Goal: Navigation & Orientation: Find specific page/section

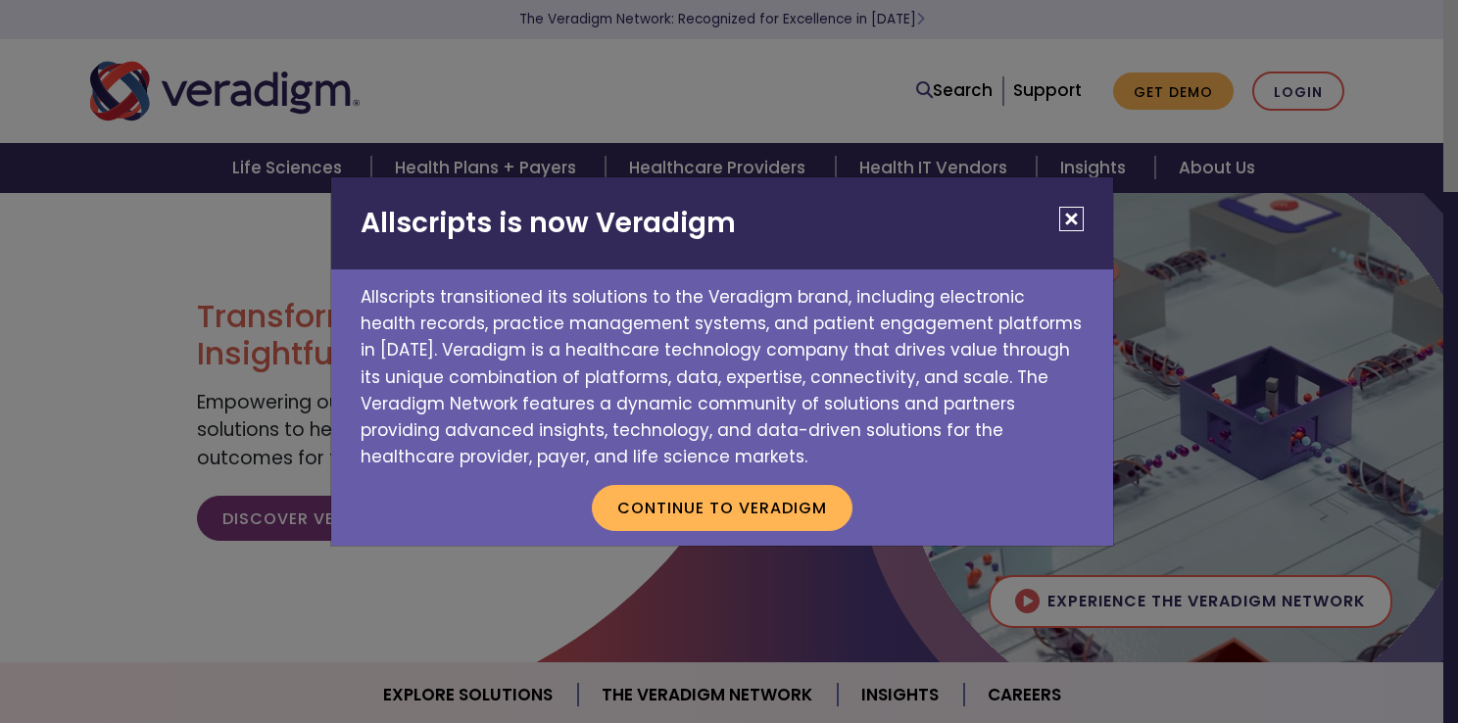
click at [1073, 218] on button "Close" at bounding box center [1071, 219] width 24 height 24
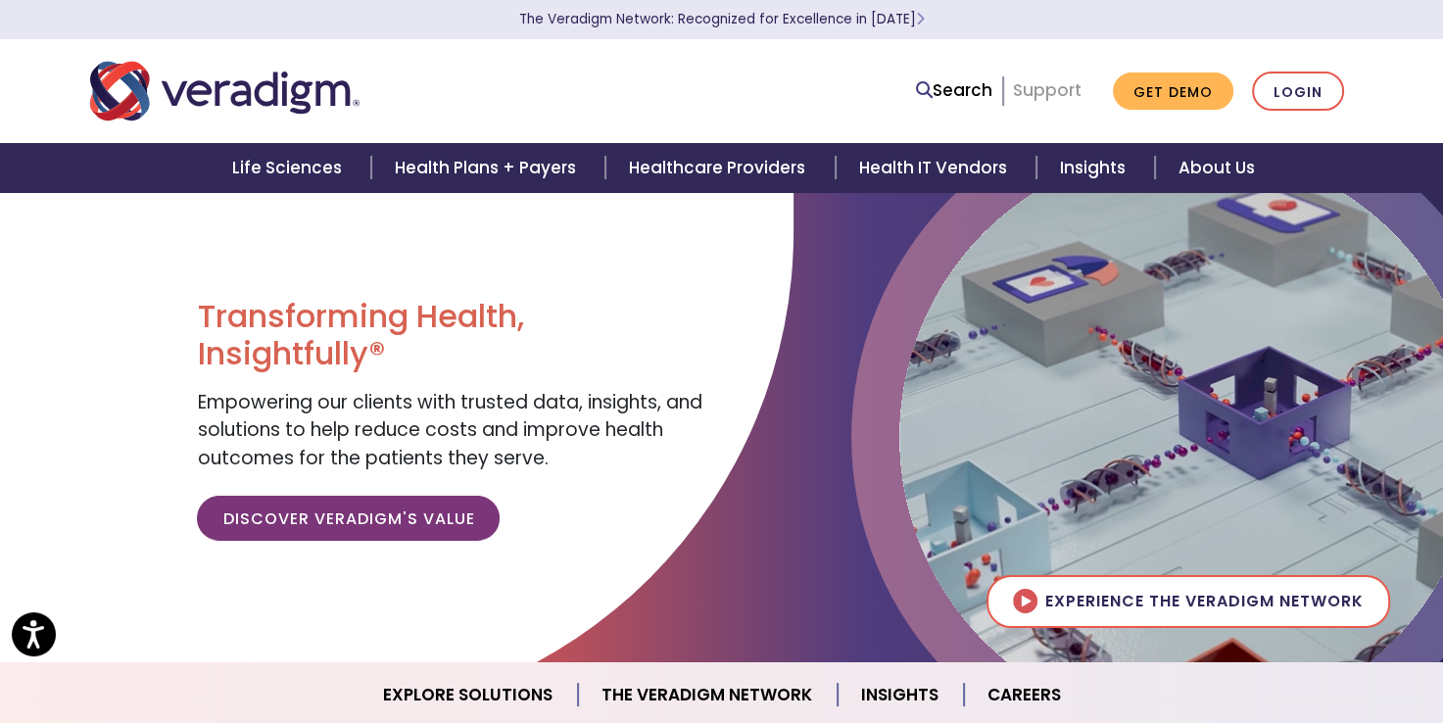
click at [1068, 97] on link "Support" at bounding box center [1047, 90] width 69 height 24
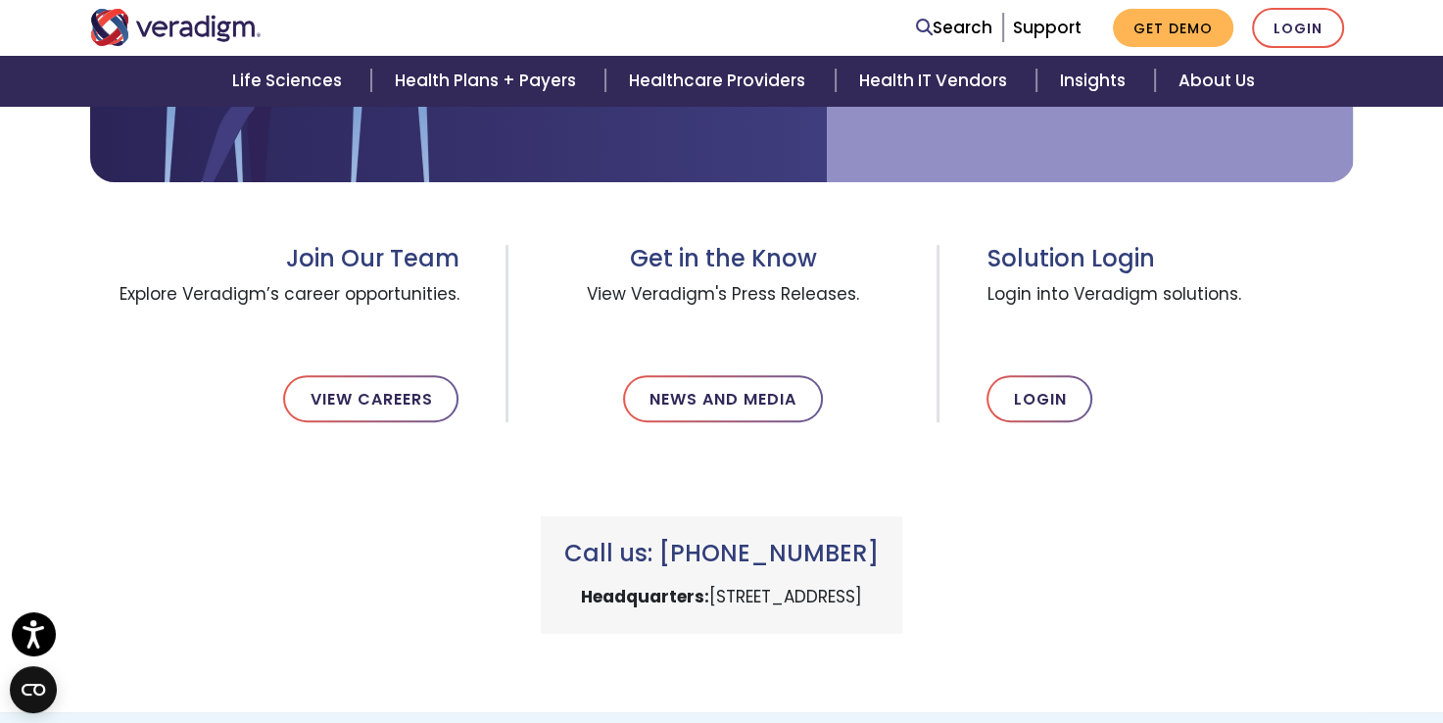
scroll to position [712, 0]
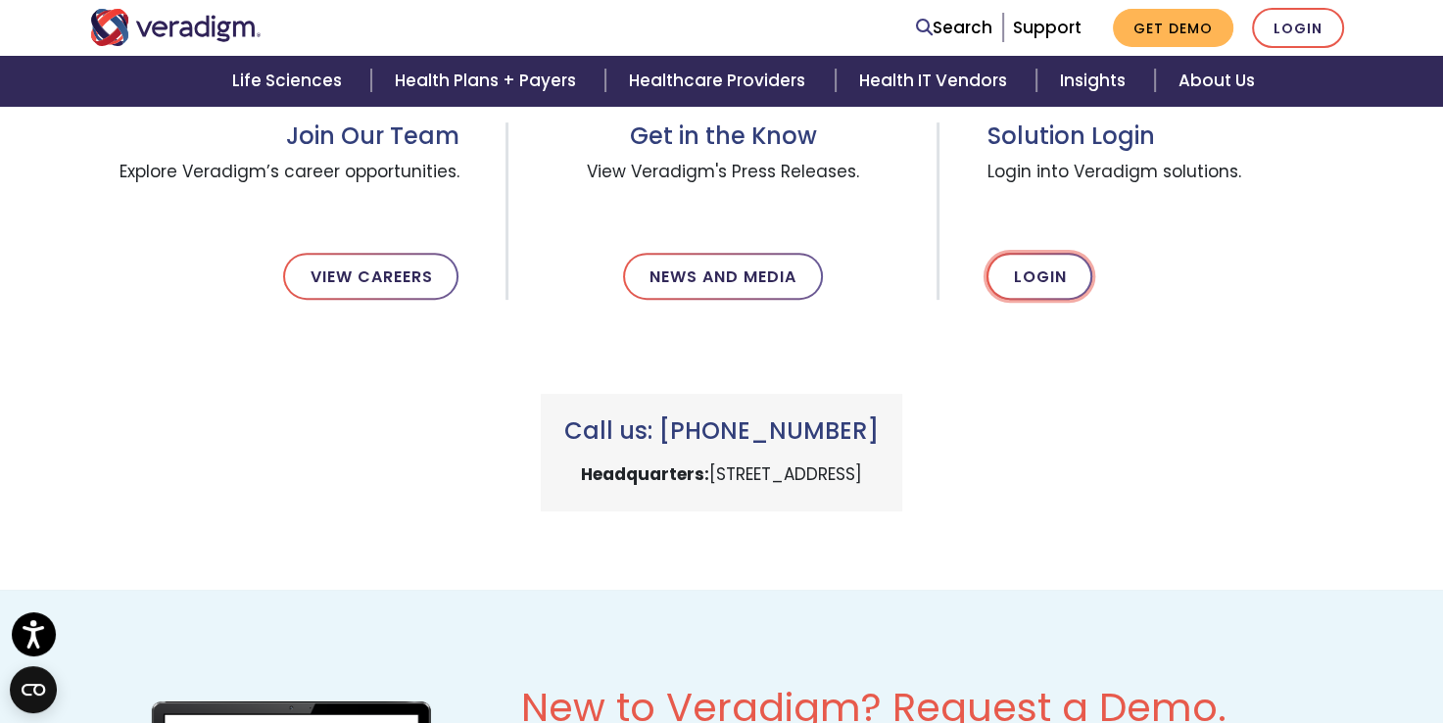
click at [1034, 263] on link "Login" at bounding box center [1039, 276] width 106 height 47
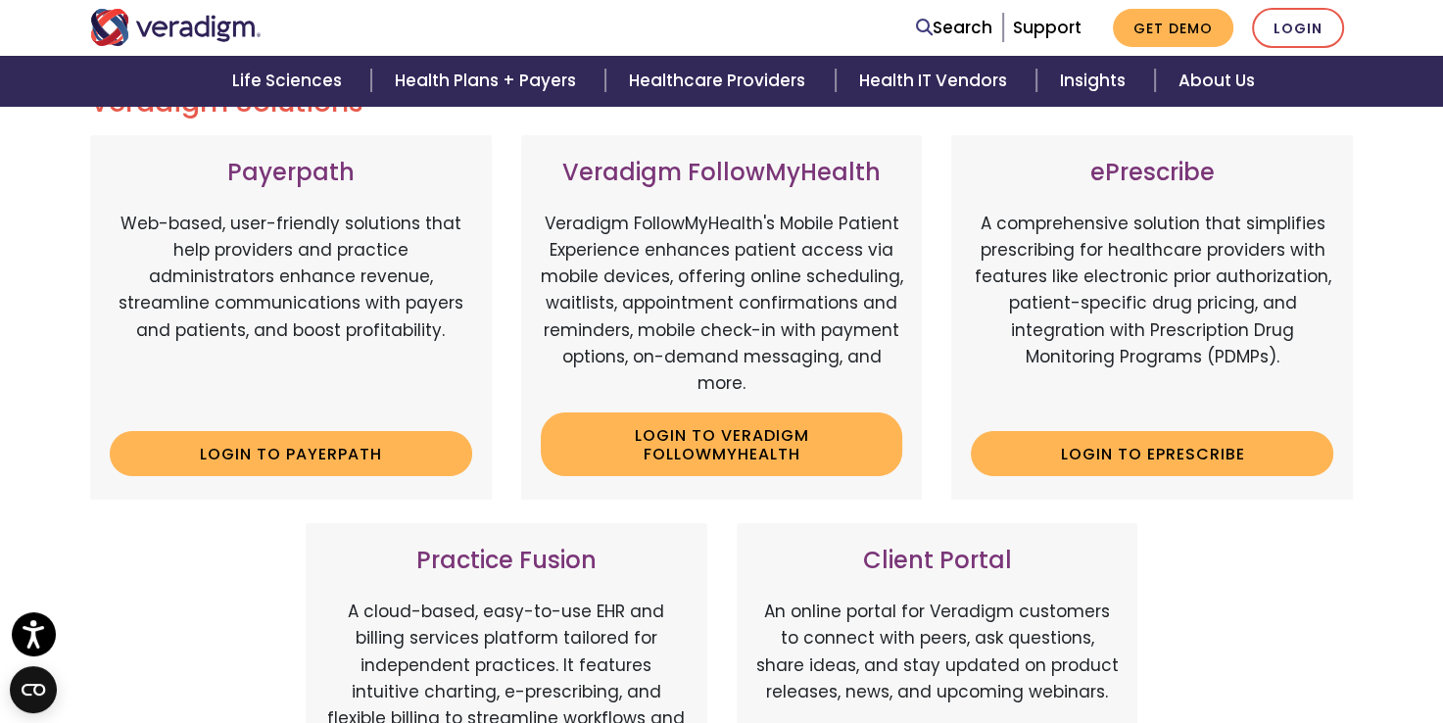
scroll to position [551, 0]
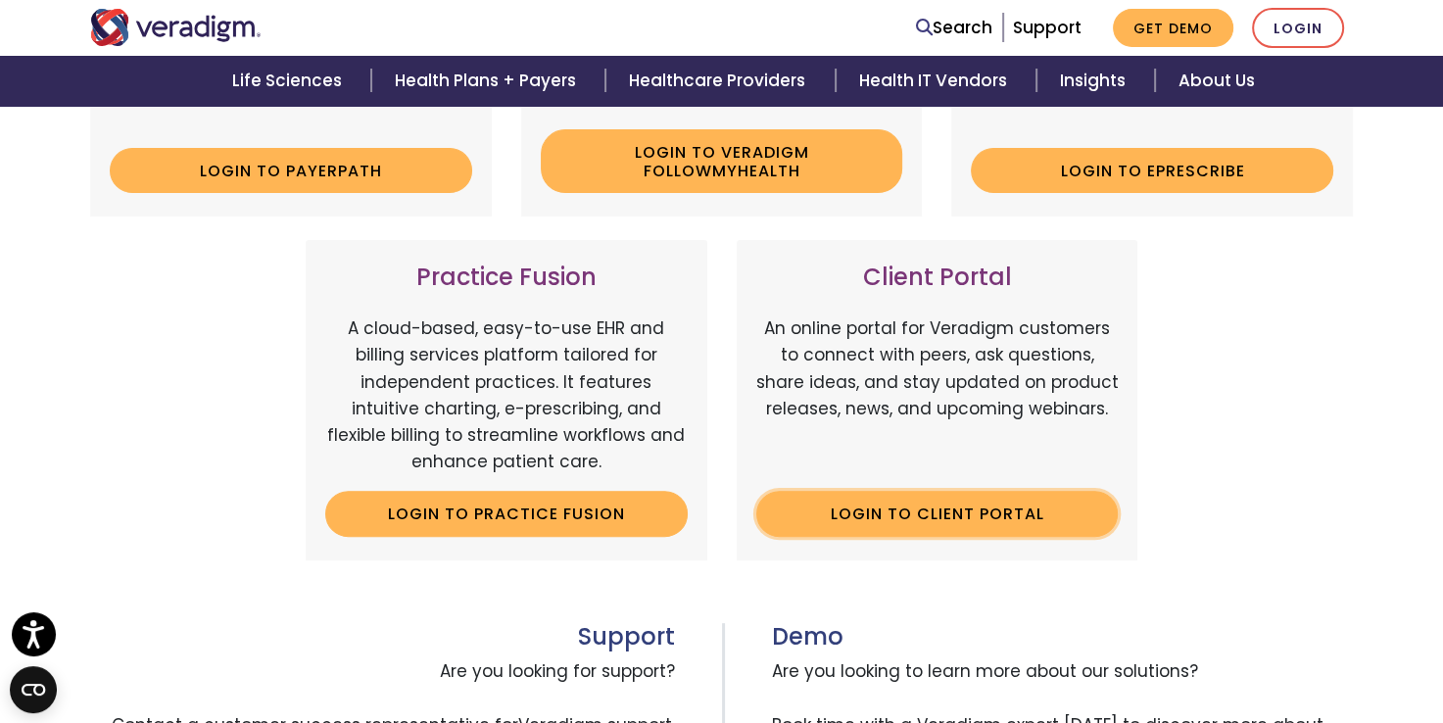
click at [935, 503] on link "Login to Client Portal" at bounding box center [937, 513] width 362 height 45
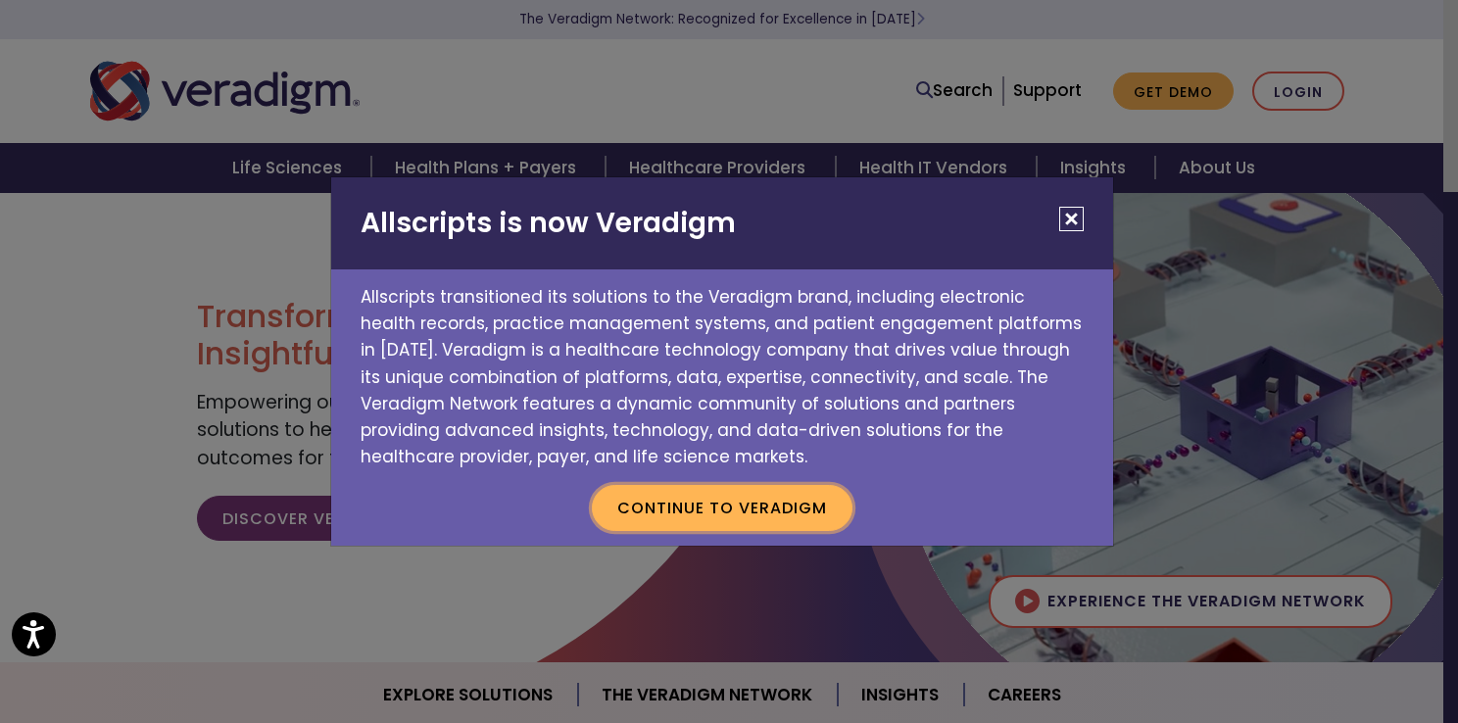
drag, startPoint x: 772, startPoint y: 496, endPoint x: 1045, endPoint y: 452, distance: 276.8
click at [772, 496] on button "Continue to Veradigm" at bounding box center [722, 507] width 261 height 45
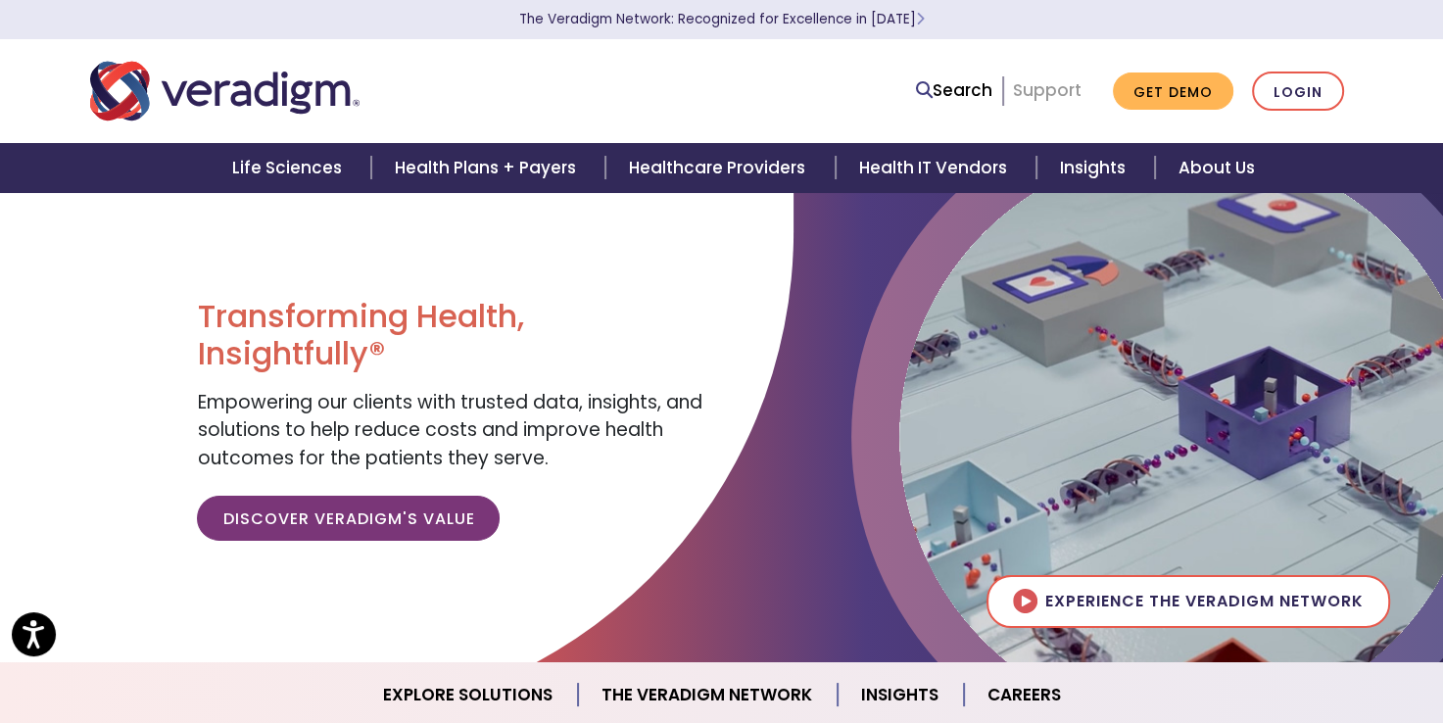
click at [1076, 92] on link "Support" at bounding box center [1047, 90] width 69 height 24
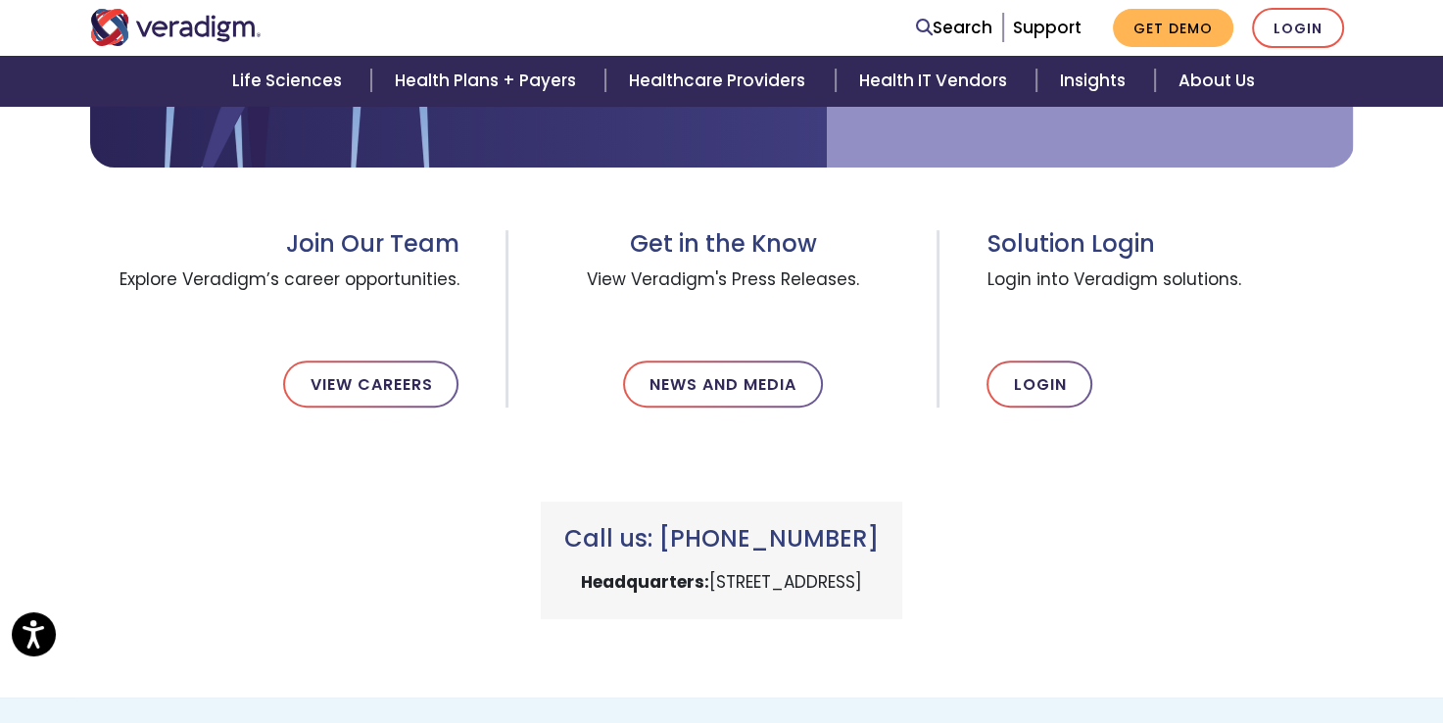
scroll to position [812, 0]
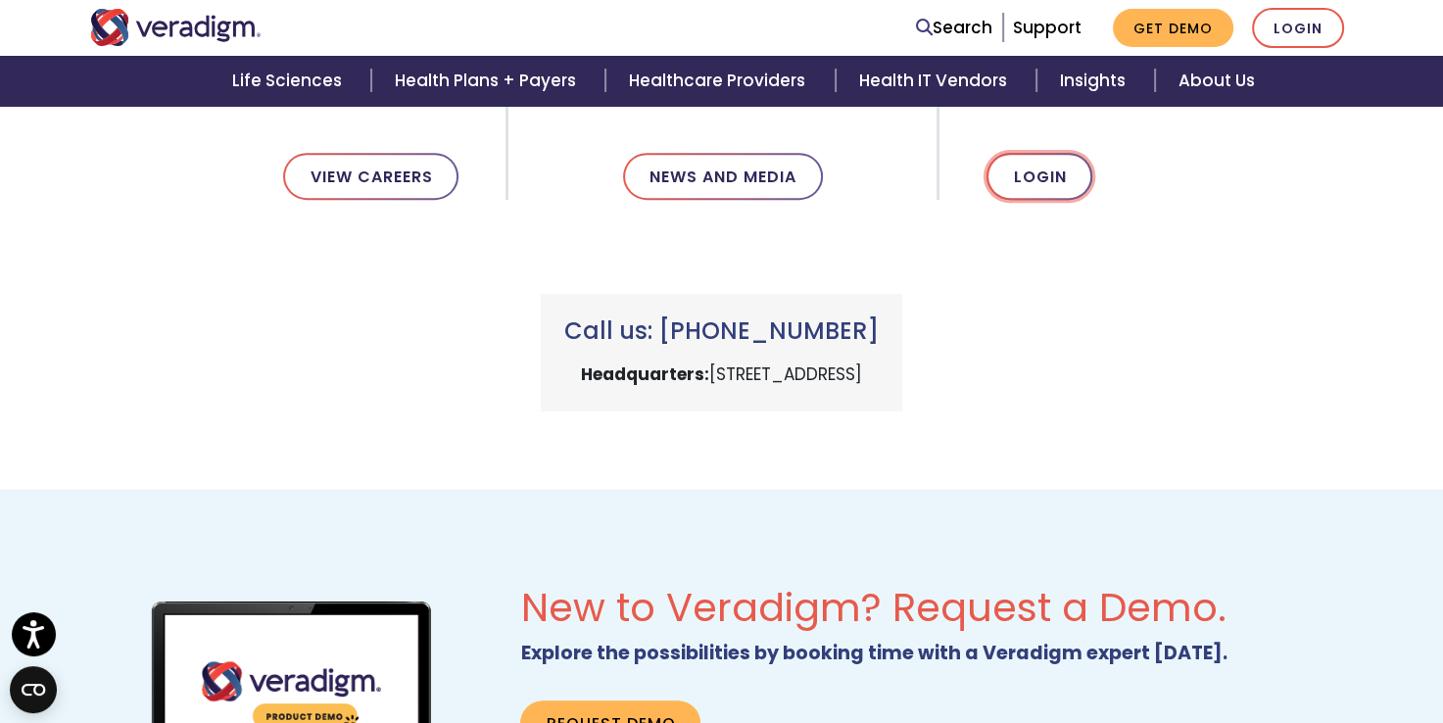
click at [1028, 172] on link "Login" at bounding box center [1039, 176] width 106 height 47
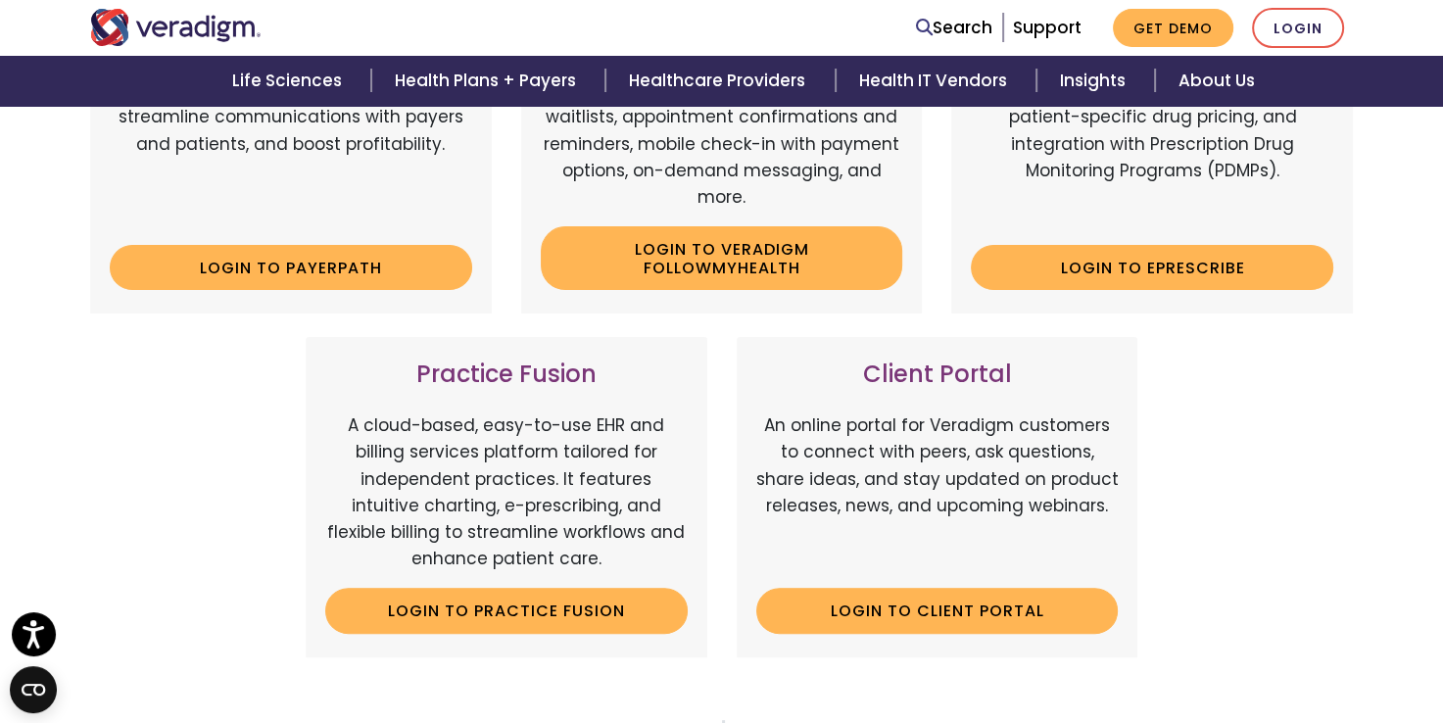
scroll to position [449, 0]
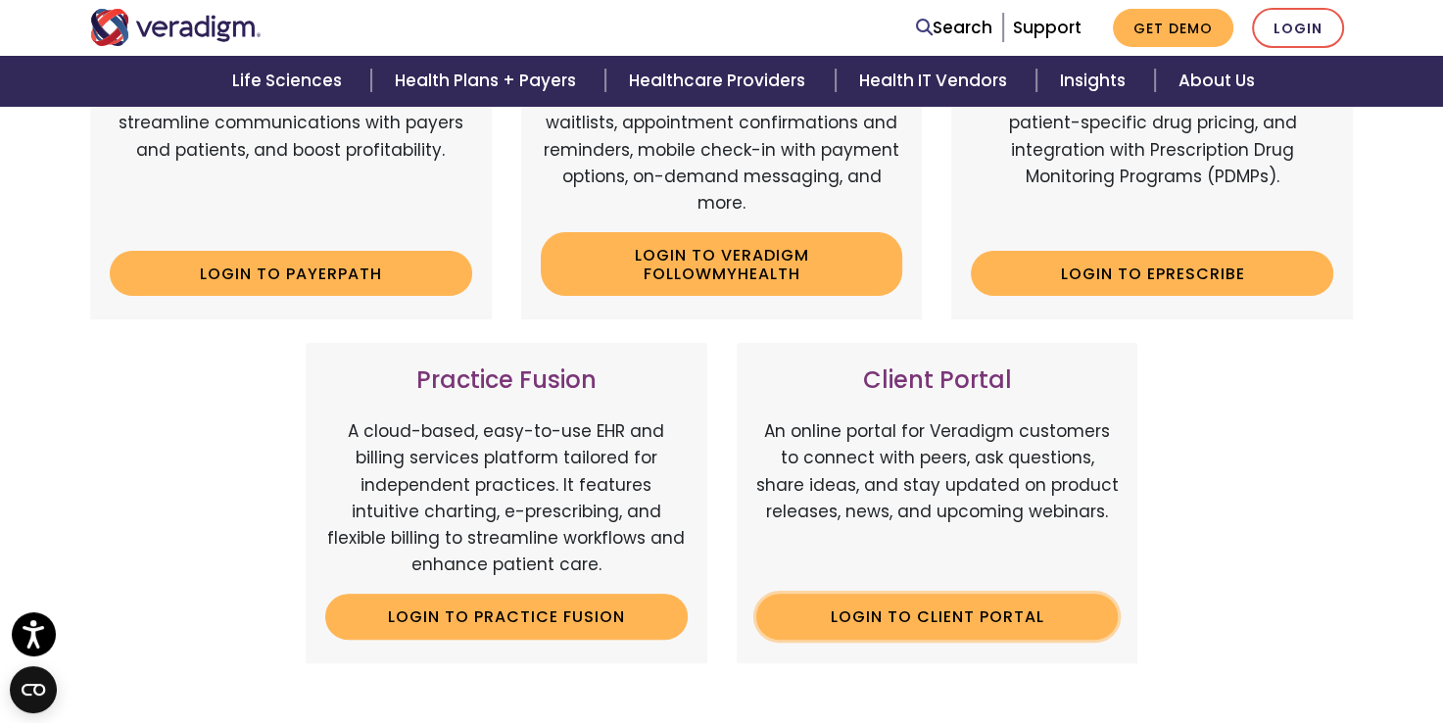
click at [980, 612] on link "Login to Client Portal" at bounding box center [937, 616] width 362 height 45
